Goal: Task Accomplishment & Management: Use online tool/utility

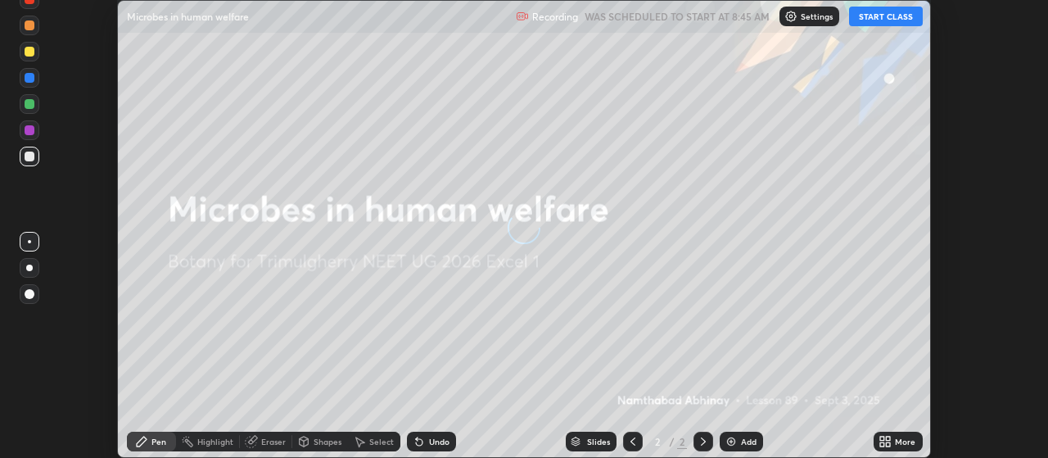
scroll to position [458, 1047]
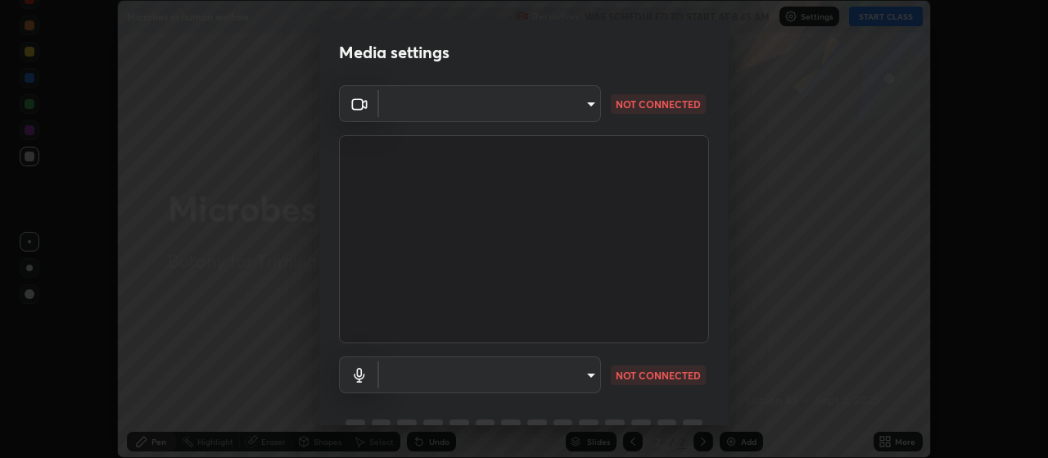
type input "c52127a40cbf279c8509d1fea9a6c4f1a5ad2dcd18f862b978adc8f20b04eebd"
type input "default"
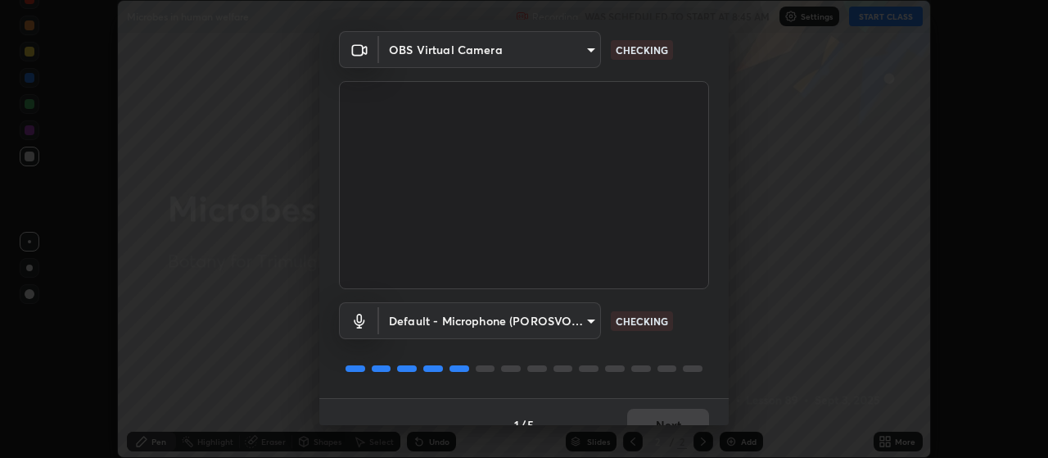
scroll to position [79, 0]
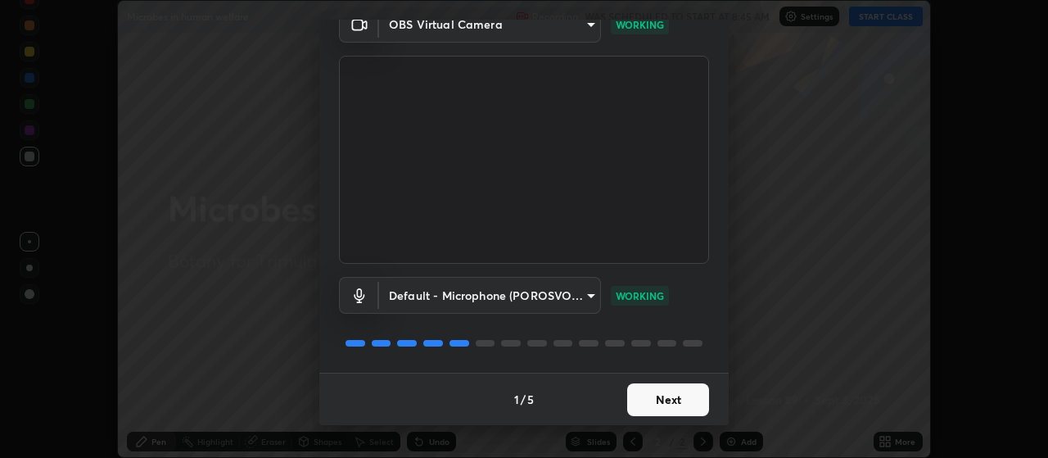
click at [632, 405] on button "Next" at bounding box center [668, 399] width 82 height 33
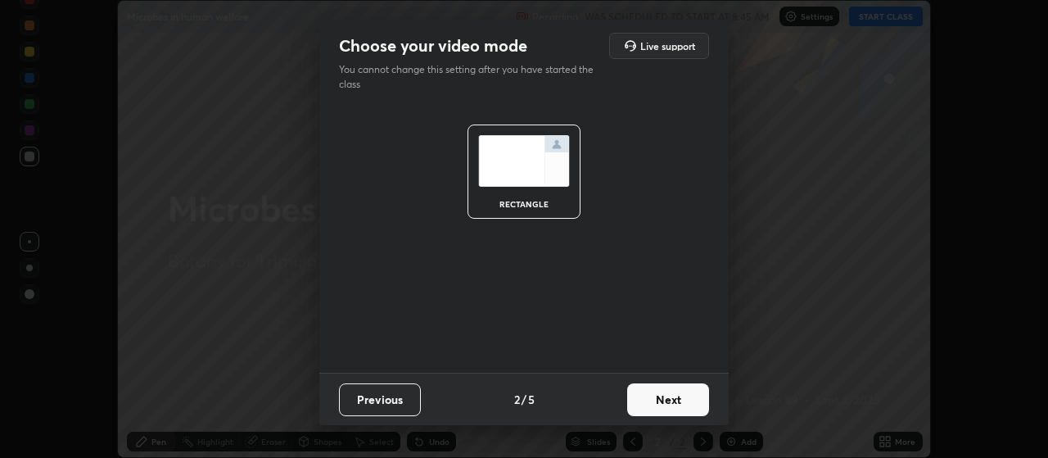
scroll to position [0, 0]
click at [636, 396] on button "Next" at bounding box center [668, 399] width 82 height 33
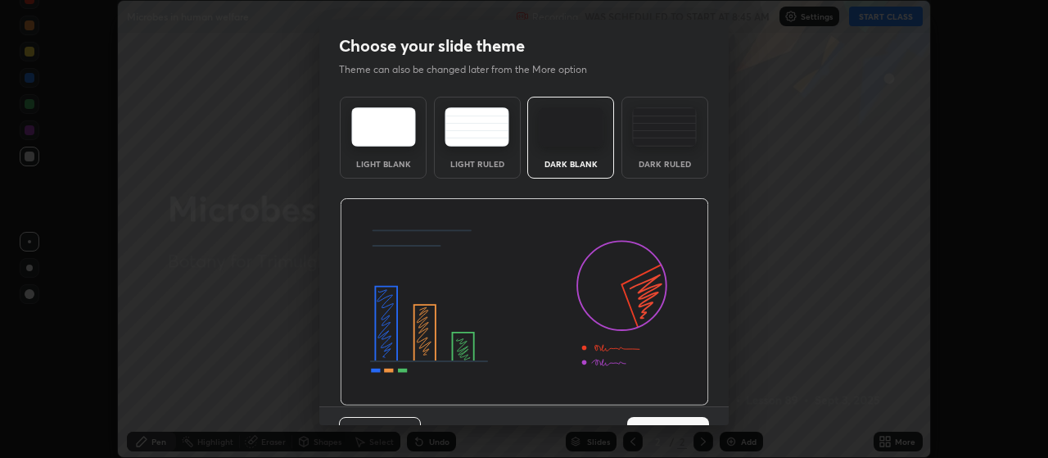
scroll to position [34, 0]
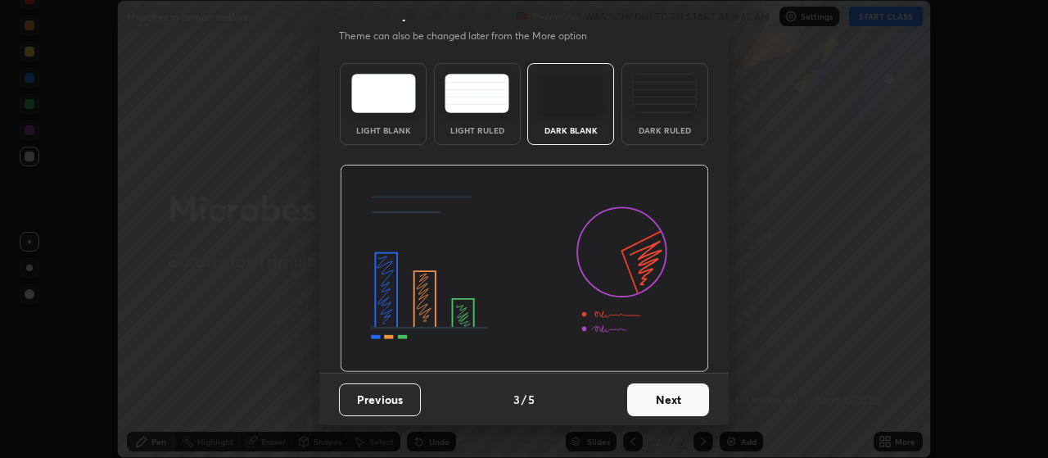
click at [661, 398] on button "Next" at bounding box center [668, 399] width 82 height 33
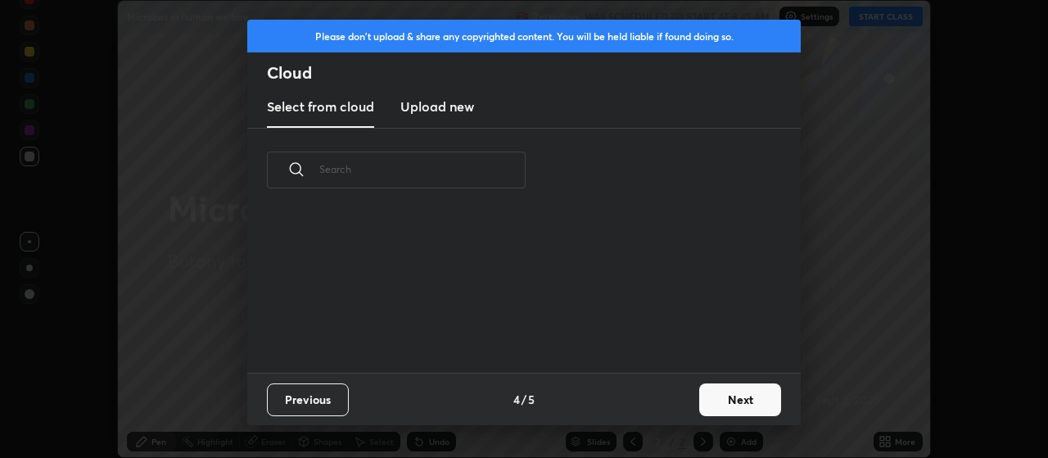
click at [717, 399] on button "Next" at bounding box center [740, 399] width 82 height 33
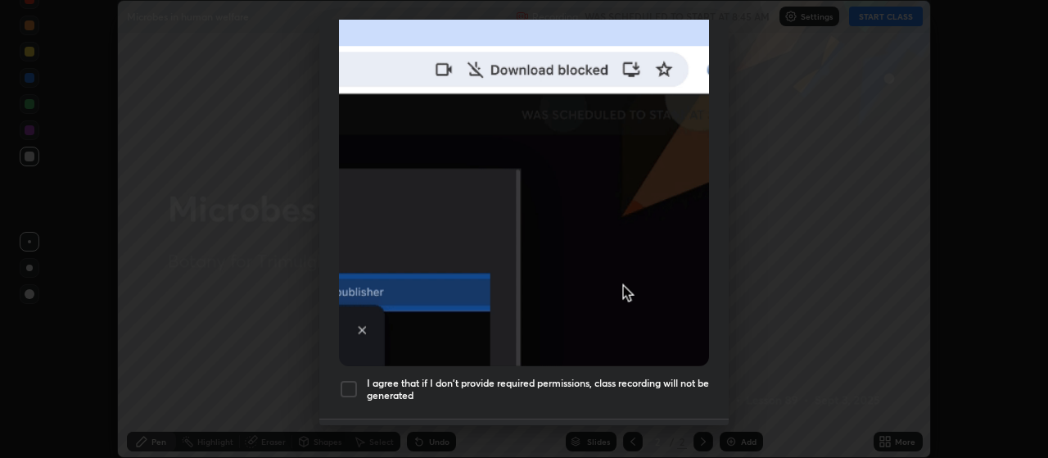
click at [352, 382] on div at bounding box center [349, 389] width 20 height 20
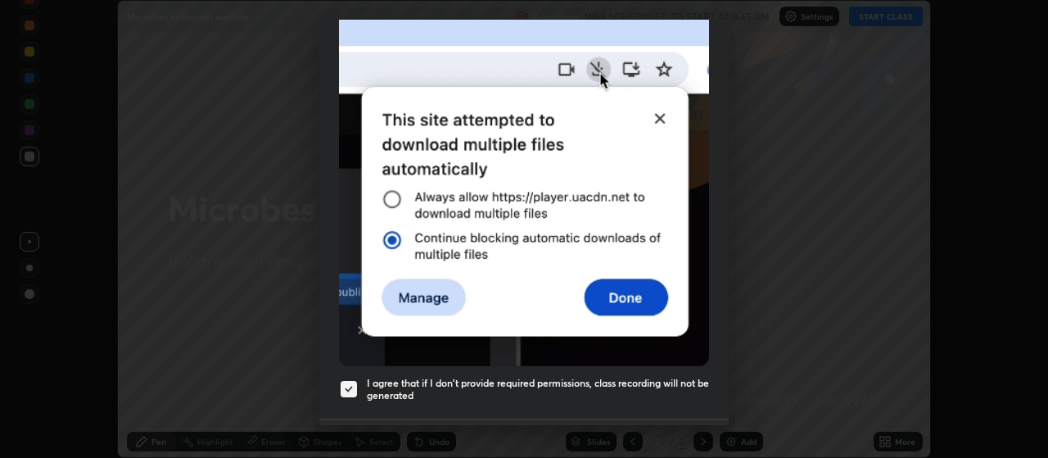
scroll to position [414, 0]
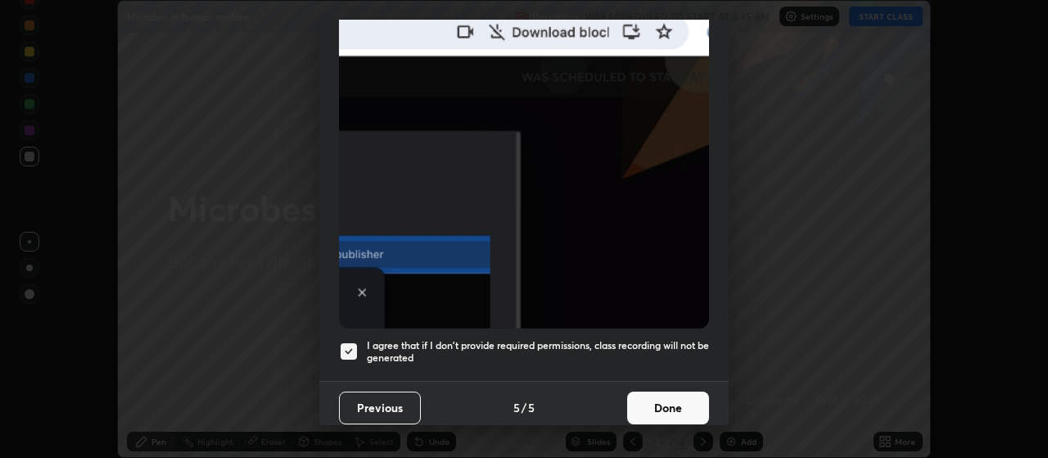
click at [658, 404] on button "Done" at bounding box center [668, 407] width 82 height 33
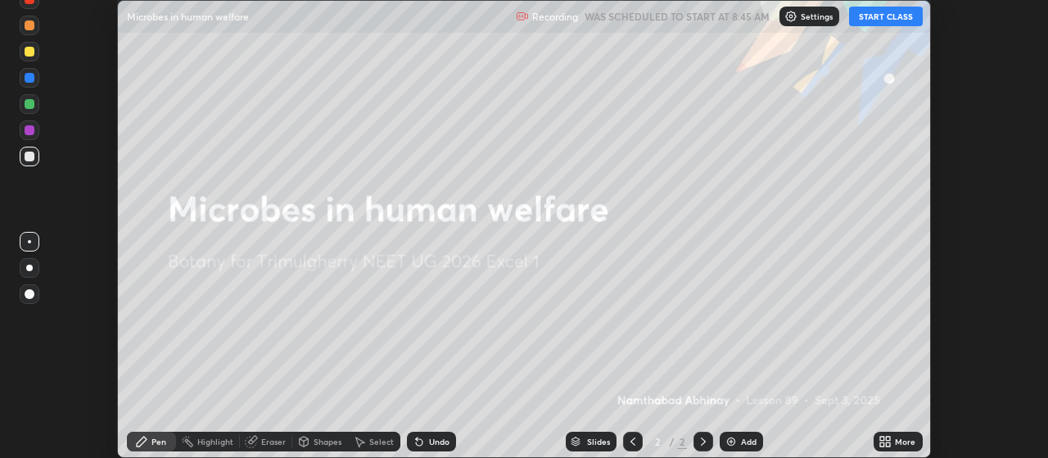
click at [870, 20] on button "START CLASS" at bounding box center [886, 17] width 74 height 20
click at [863, 15] on button "START CLASS" at bounding box center [886, 17] width 74 height 20
